Goal: Complete application form: Complete application form

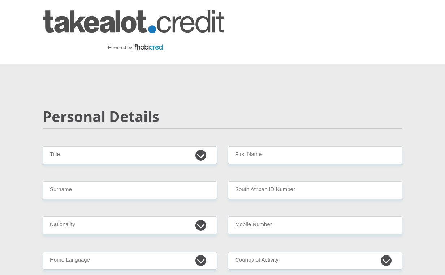
click at [192, 145] on div "Personal Details" at bounding box center [222, 127] width 371 height 38
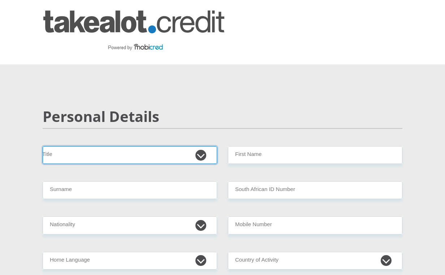
select select "Ms"
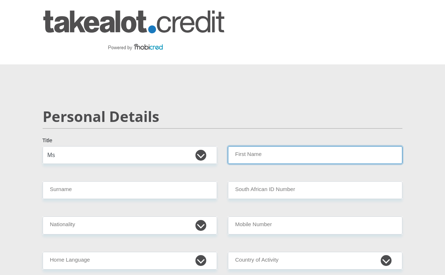
click at [284, 156] on input "First Name" at bounding box center [315, 155] width 174 height 18
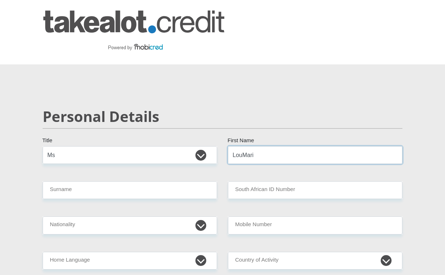
type input "LouMari"
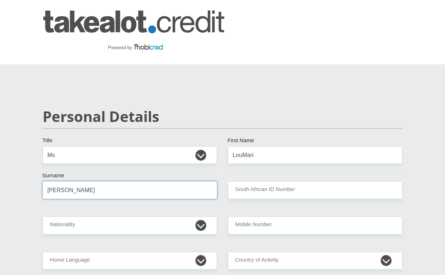
type input "Burnett"
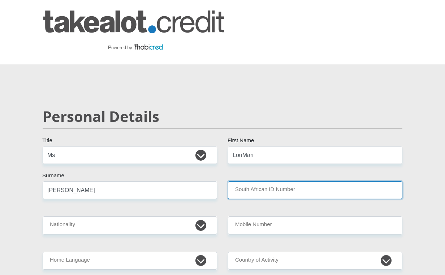
click at [312, 192] on input "South African ID Number" at bounding box center [315, 190] width 174 height 18
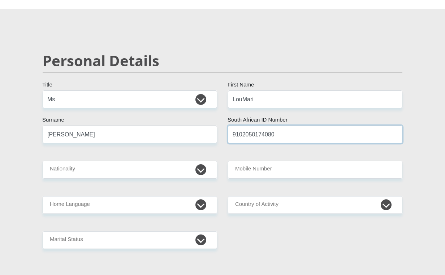
scroll to position [70, 0]
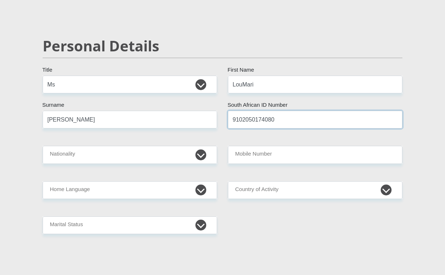
type input "9102050174080"
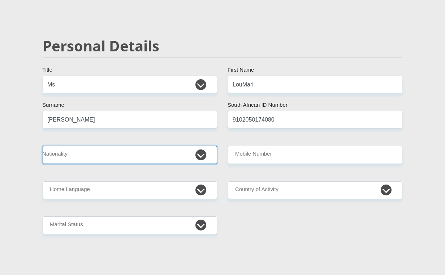
select select "ZAF"
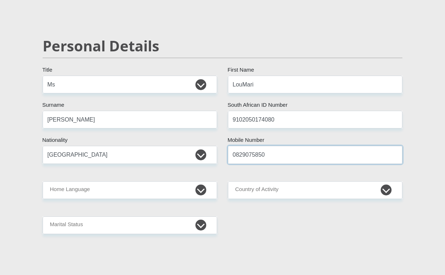
type input "0829075850"
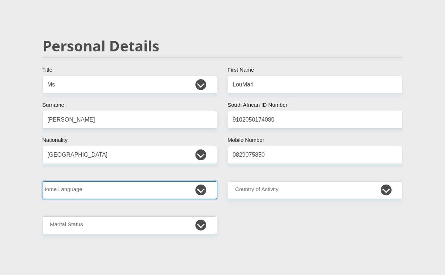
select select "afr"
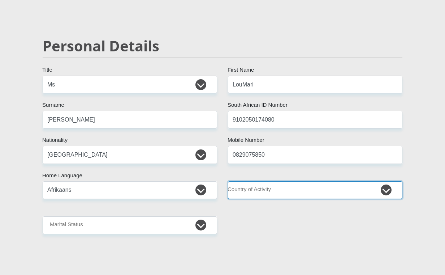
select select "ZAF"
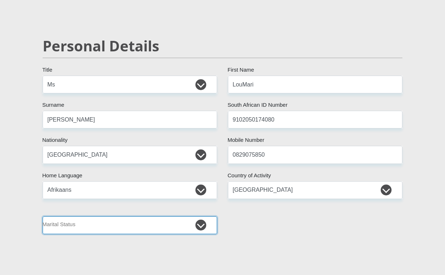
select select "2"
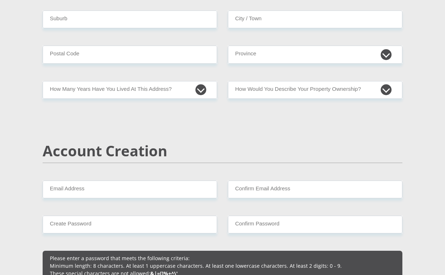
scroll to position [234, 0]
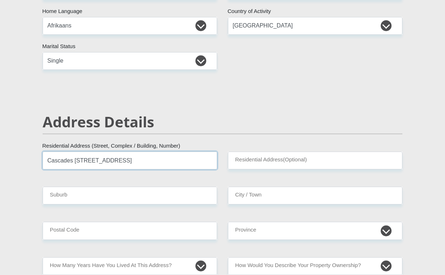
type input "Cascades 4, 9 Waterfront Road"
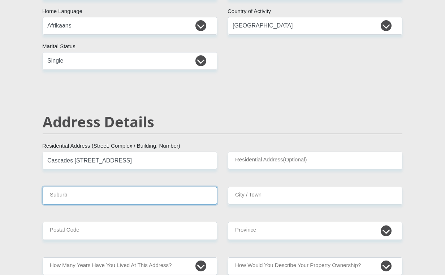
click at [142, 193] on input "Suburb" at bounding box center [130, 195] width 174 height 18
type input "Bellville"
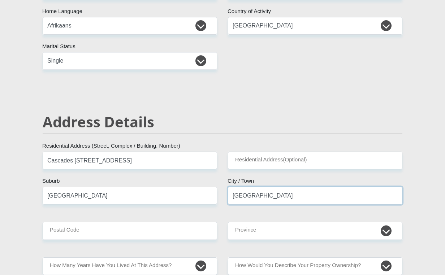
type input "Bellville"
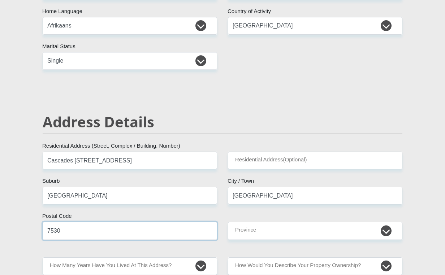
type input "7530"
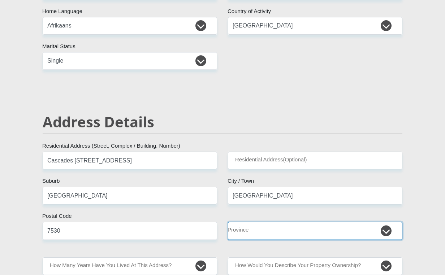
select select "Western Cape"
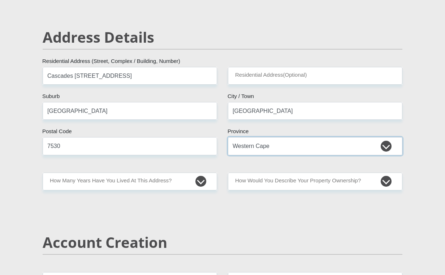
scroll to position [325, 0]
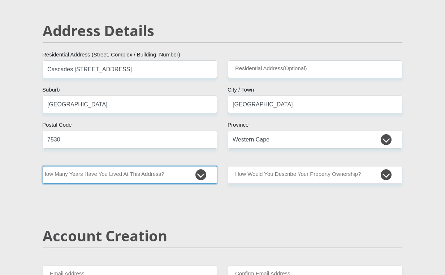
select select "5"
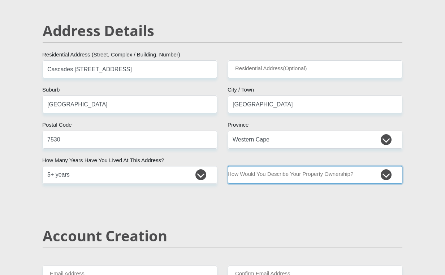
select select "Owned"
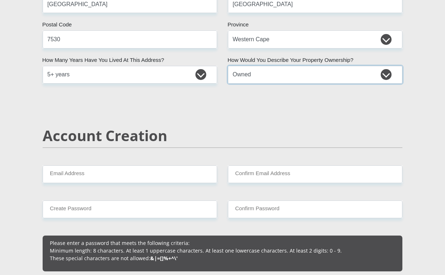
scroll to position [425, 0]
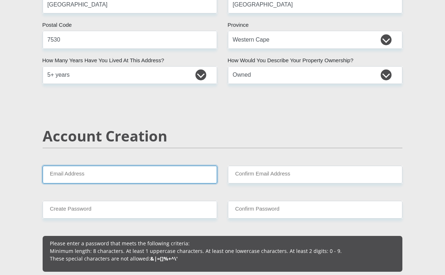
type input "loumari.burnett@gmail.com"
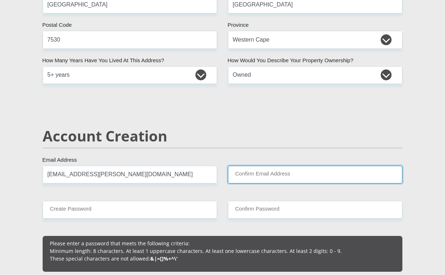
type input "loumari.burnett@gmail.com"
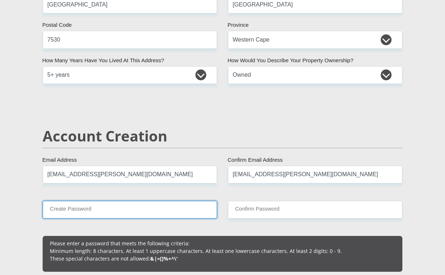
click at [165, 210] on input "Create Password" at bounding box center [130, 209] width 174 height 18
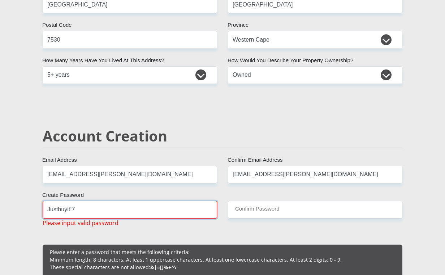
type input "Justbuyit!7"
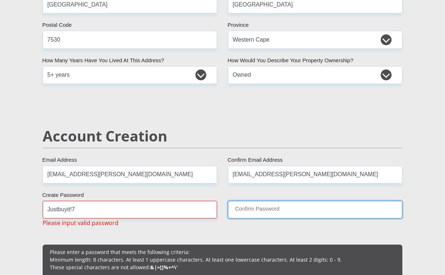
click at [321, 211] on input "Confirm Password" at bounding box center [315, 209] width 174 height 18
click at [290, 212] on input "Confirm Password" at bounding box center [315, 209] width 174 height 18
click at [258, 204] on input "Confirm Password" at bounding box center [315, 209] width 174 height 18
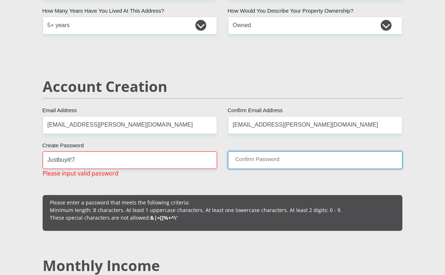
scroll to position [475, 0]
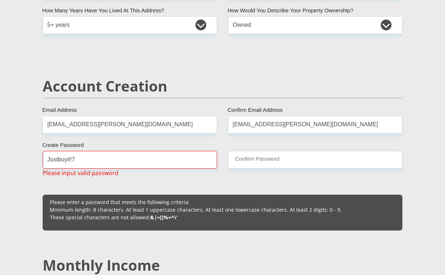
click at [105, 156] on input "Justbuyit!7" at bounding box center [130, 160] width 174 height 18
drag, startPoint x: 105, startPoint y: 156, endPoint x: 7, endPoint y: 156, distance: 97.9
click at [42, 169] on div "Justbuyit!7 Create Password Please input valid password" at bounding box center [129, 164] width 185 height 26
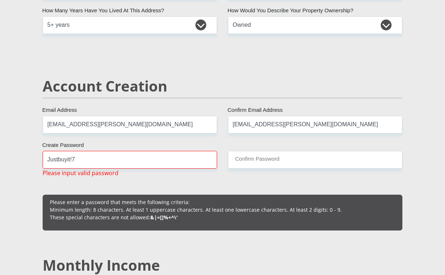
click at [76, 173] on span "Please input valid password" at bounding box center [81, 172] width 76 height 9
click at [106, 165] on input "Justbuyit!7" at bounding box center [130, 160] width 174 height 18
click at [104, 161] on input "Justbuyit!7" at bounding box center [130, 160] width 174 height 18
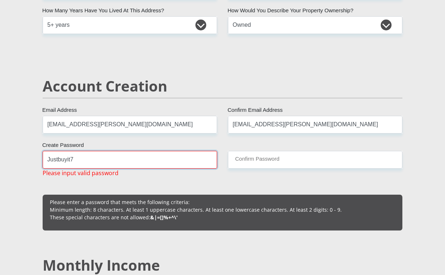
click at [112, 158] on input "Justbuyit7" at bounding box center [130, 160] width 174 height 18
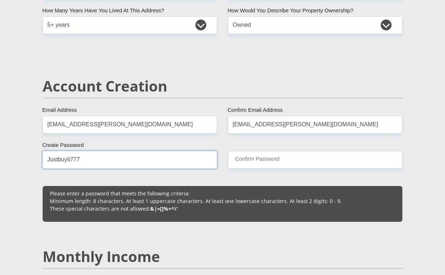
type input "Justbuyit777"
drag, startPoint x: 129, startPoint y: 175, endPoint x: 174, endPoint y: 165, distance: 45.9
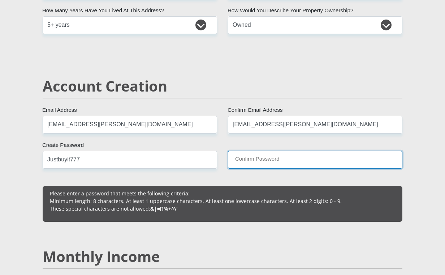
click at [287, 160] on input "Confirm Password" at bounding box center [315, 160] width 174 height 18
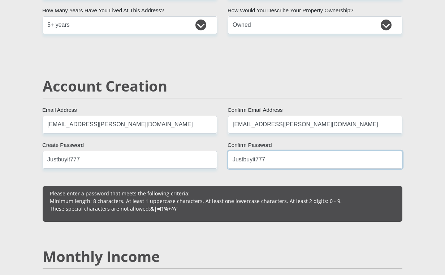
type input "Justbuyit777"
click at [278, 186] on div "Please enter a password that meets the following criteria: Minimum length: 8 ch…" at bounding box center [223, 204] width 360 height 36
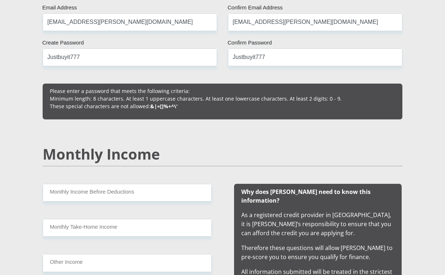
scroll to position [578, 0]
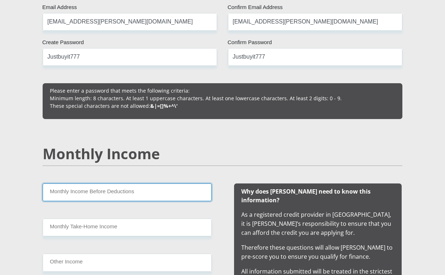
click at [139, 192] on input "Monthly Income Before Deductions" at bounding box center [127, 192] width 169 height 18
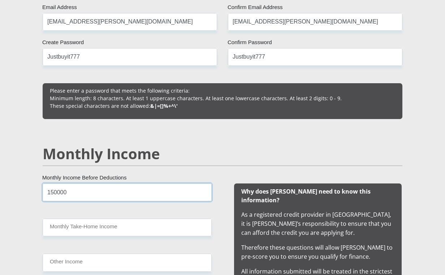
type input "150000"
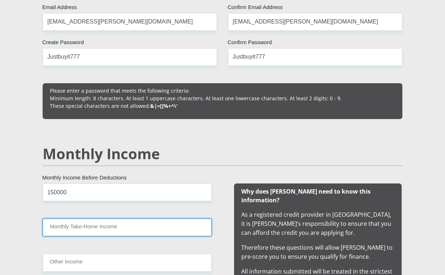
click at [141, 229] on input "Monthly Take-Home Income" at bounding box center [127, 227] width 169 height 18
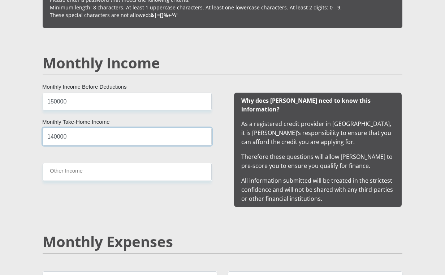
scroll to position [857, 0]
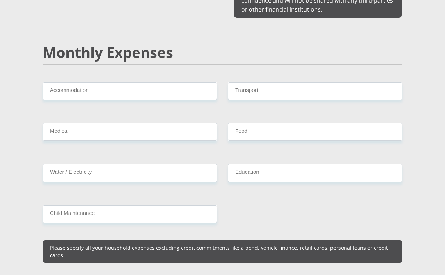
type input "140000"
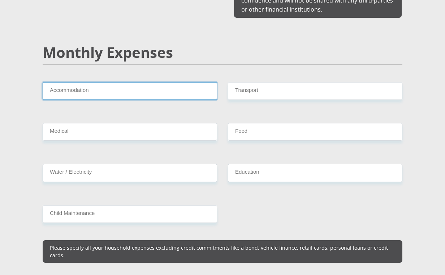
click at [79, 82] on input "Accommodation" at bounding box center [130, 91] width 174 height 18
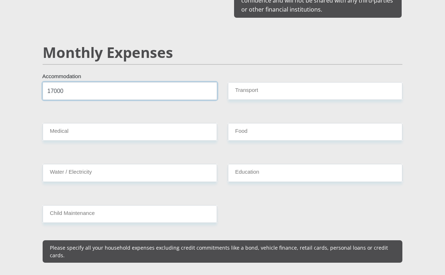
type input "17000"
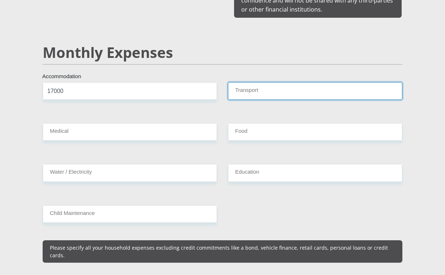
click at [252, 82] on input "Transport" at bounding box center [315, 91] width 174 height 18
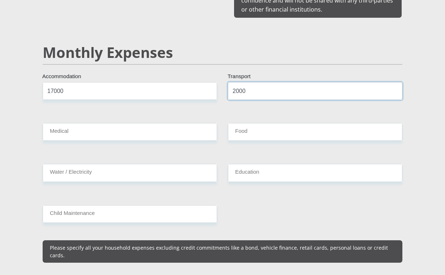
type input "2000"
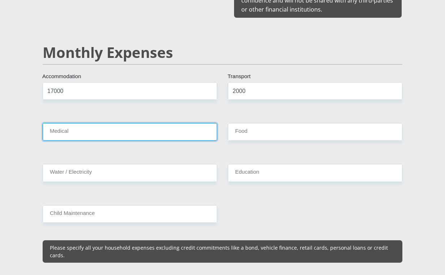
click at [147, 127] on input "Medical" at bounding box center [130, 132] width 174 height 18
type input "3000"
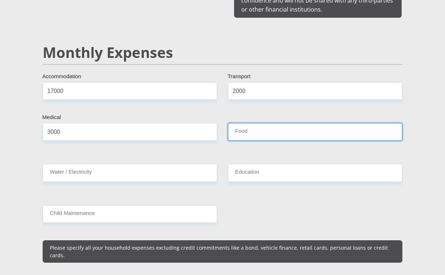
click at [287, 124] on input "Food" at bounding box center [315, 132] width 174 height 18
type input "3000"
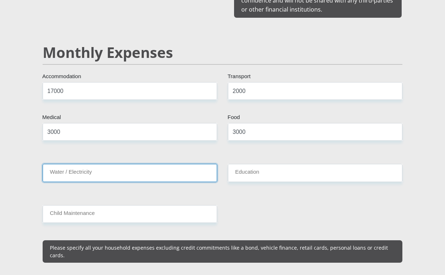
click at [123, 164] on input "Water / Electricity" at bounding box center [130, 173] width 174 height 18
type input "5"
type input "750"
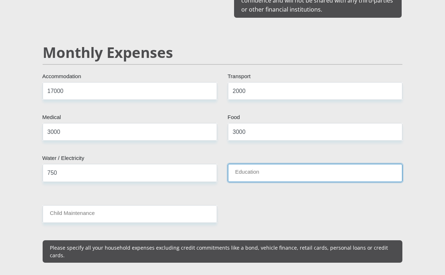
click at [247, 164] on input "Education" at bounding box center [315, 173] width 174 height 18
type input "0"
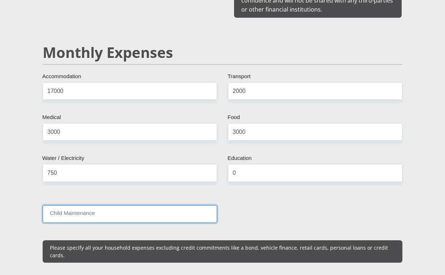
click at [140, 205] on input "Child Maintenance" at bounding box center [130, 214] width 174 height 18
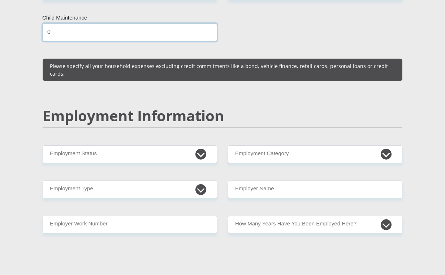
scroll to position [1101, 0]
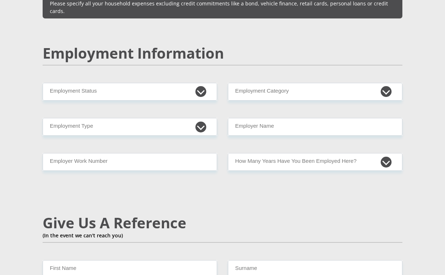
type input "0"
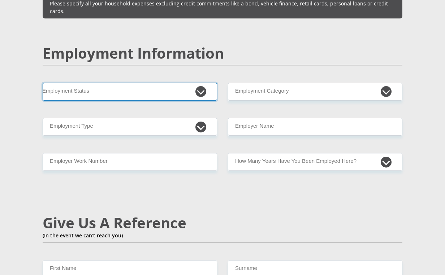
select select "1"
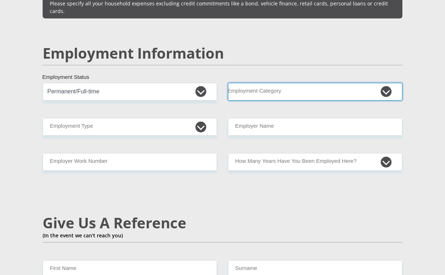
select select "73"
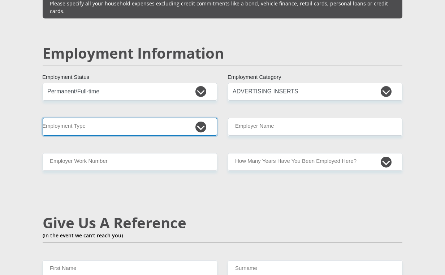
select select "Manager"
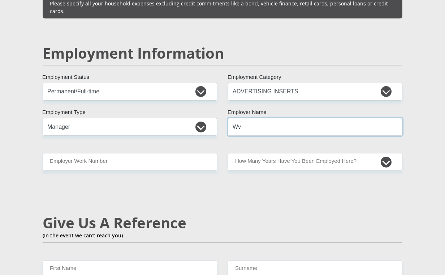
type input "W"
type input "EventusInternational"
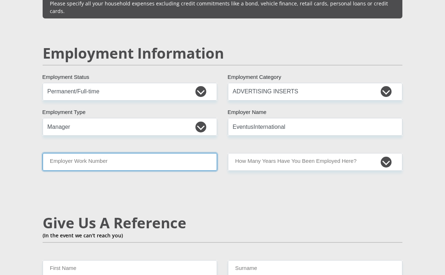
click at [146, 153] on input "Employer Work Number" at bounding box center [130, 162] width 174 height 18
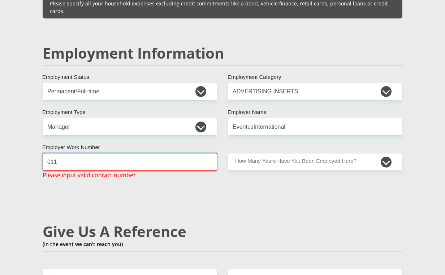
type input "011"
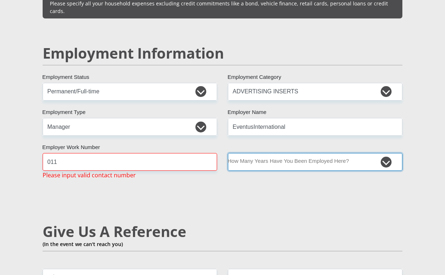
select select "60"
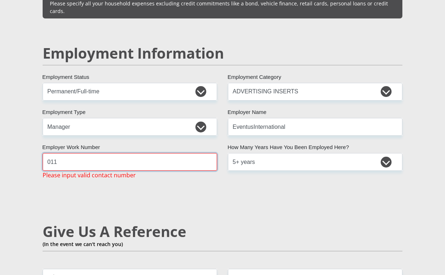
click at [121, 153] on input "011" at bounding box center [130, 162] width 174 height 18
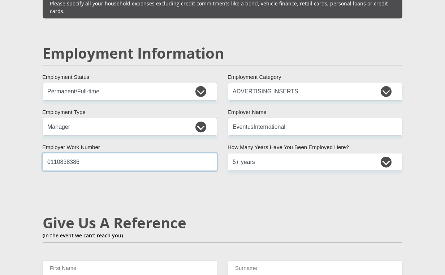
scroll to position [1169, 0]
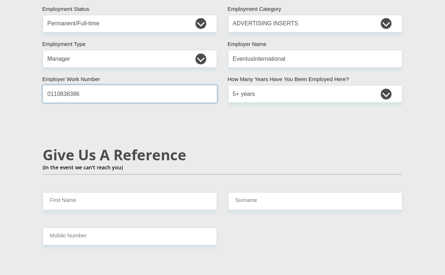
type input "0110838386"
type input "Marian"
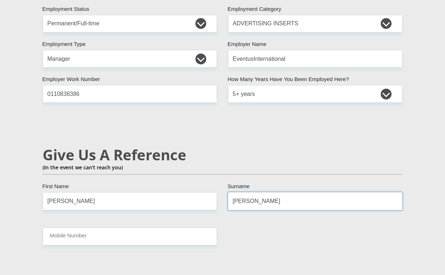
type input "Burnett"
click at [205, 229] on div "Mr Ms Mrs Dr Other Title LouMari First Name Burnett Surname 9102050174080 South…" at bounding box center [222, 7] width 371 height 2060
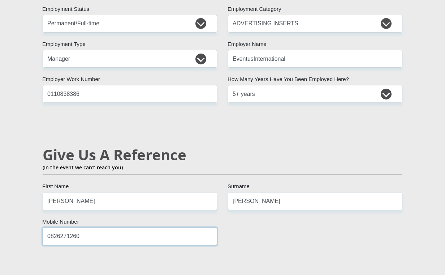
click at [58, 227] on input "0826271260" at bounding box center [130, 236] width 174 height 18
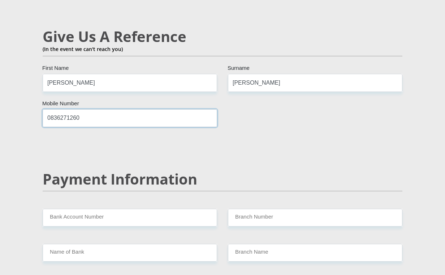
scroll to position [1355, 0]
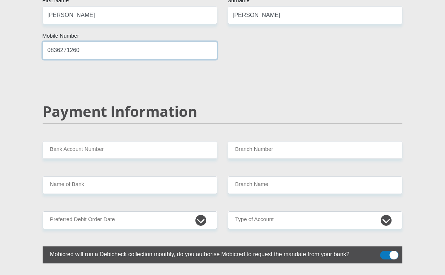
type input "0836271260"
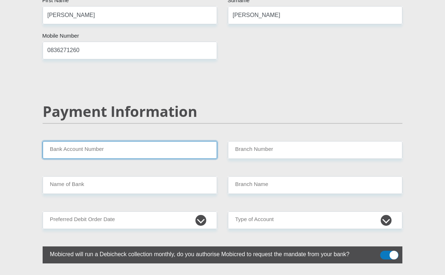
click at [115, 141] on input "Bank Account Number" at bounding box center [130, 150] width 174 height 18
type input "S"
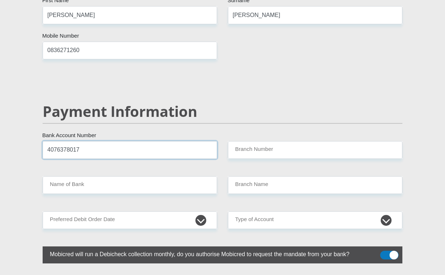
type input "4076378017"
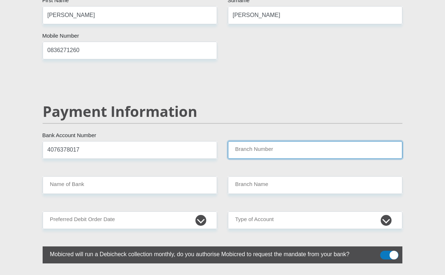
click at [246, 141] on input "Branch Number" at bounding box center [315, 150] width 174 height 18
paste input "632005"
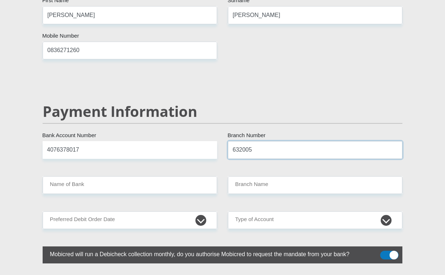
type input "632005"
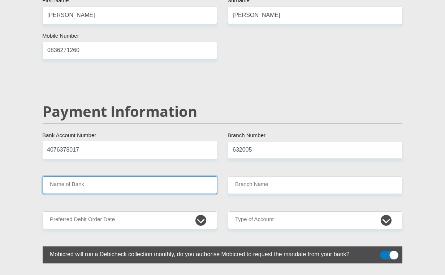
click at [80, 176] on input "Name of Bank" at bounding box center [130, 185] width 174 height 18
type input "ABSA BANK"
type input "ABSA ELECTRONIC SETTLEMENT CNT"
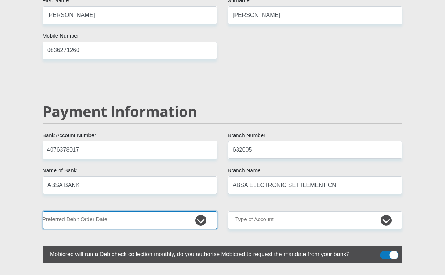
select select "1"
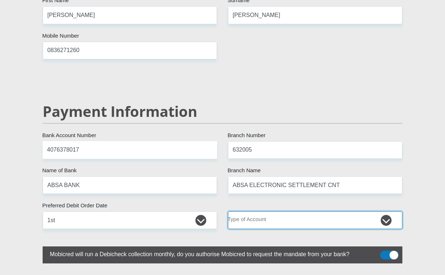
select select "CUR"
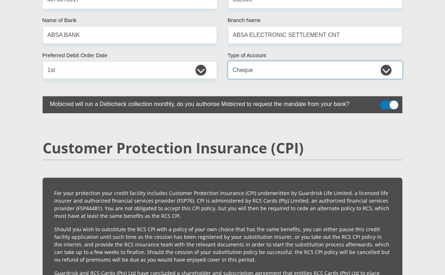
scroll to position [1504, 0]
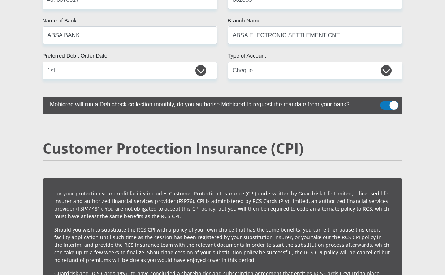
click at [393, 101] on span at bounding box center [389, 105] width 18 height 9
click at [384, 103] on input "checkbox" at bounding box center [384, 103] width 0 height 0
click at [387, 101] on span at bounding box center [389, 105] width 18 height 9
click at [384, 103] on input "checkbox" at bounding box center [384, 103] width 0 height 0
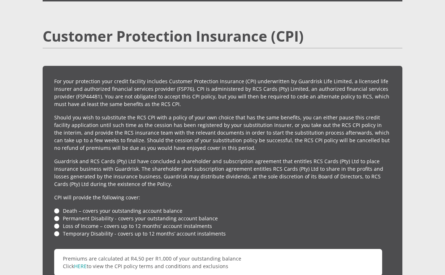
scroll to position [1640, 0]
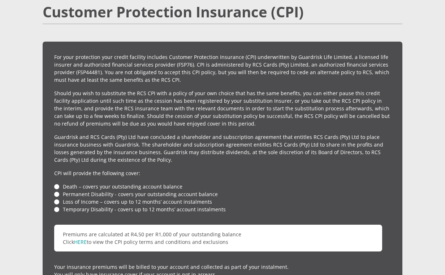
click at [58, 182] on li "Death – covers your outstanding account balance" at bounding box center [222, 186] width 337 height 8
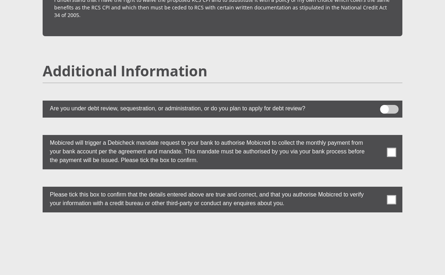
scroll to position [1950, 0]
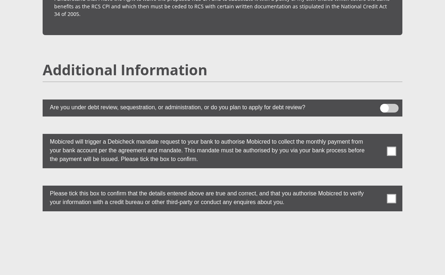
drag, startPoint x: 392, startPoint y: 137, endPoint x: 392, endPoint y: 142, distance: 5.1
click at [392, 146] on span at bounding box center [391, 150] width 9 height 9
click at [377, 135] on input "checkbox" at bounding box center [377, 135] width 0 height 0
click at [390, 194] on span at bounding box center [391, 198] width 9 height 9
click at [377, 187] on input "checkbox" at bounding box center [377, 187] width 0 height 0
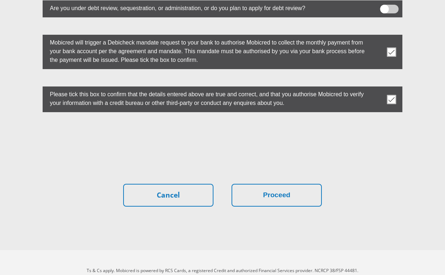
scroll to position [2049, 0]
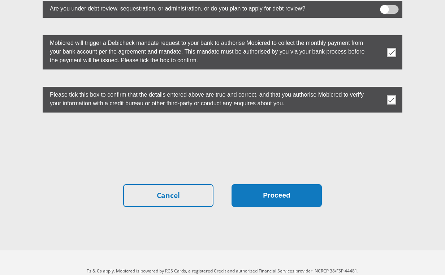
click at [272, 184] on button "Proceed" at bounding box center [277, 195] width 90 height 23
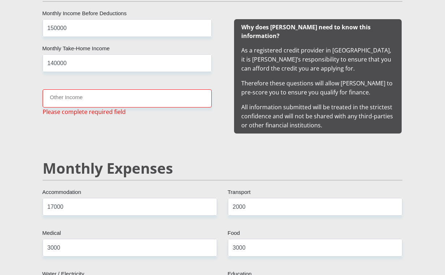
scroll to position [740, 0]
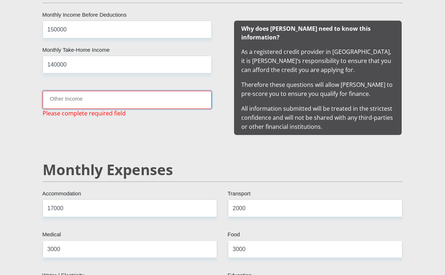
click at [105, 103] on input "Other Income" at bounding box center [127, 100] width 169 height 18
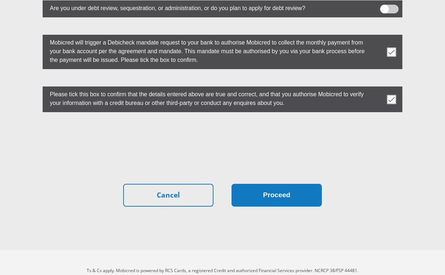
type input "0"
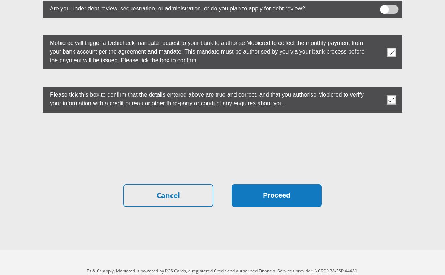
click at [264, 186] on button "Proceed" at bounding box center [277, 195] width 90 height 23
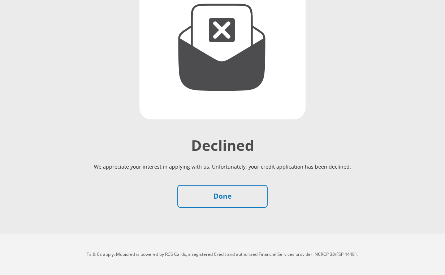
scroll to position [137, 0]
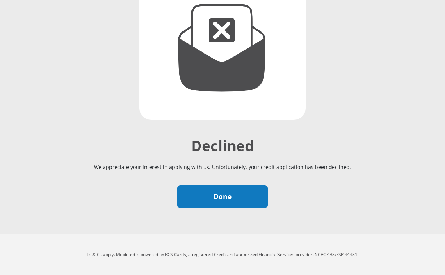
click at [220, 194] on link "Done" at bounding box center [222, 196] width 90 height 23
